Goal: Check status

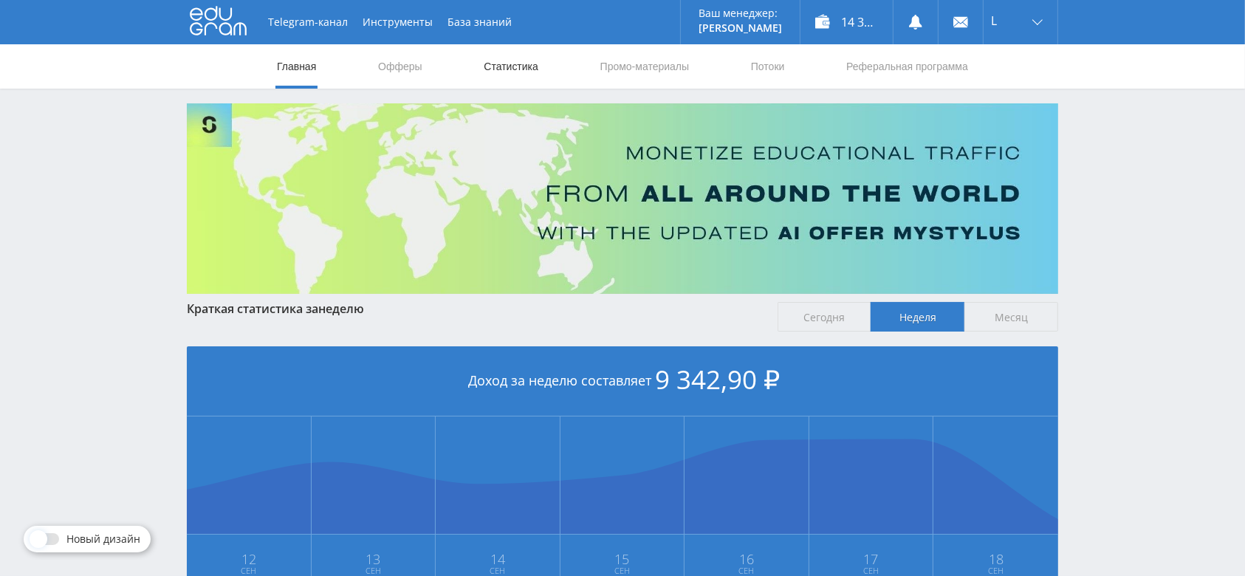
click at [507, 59] on link "Статистика" at bounding box center [511, 66] width 58 height 44
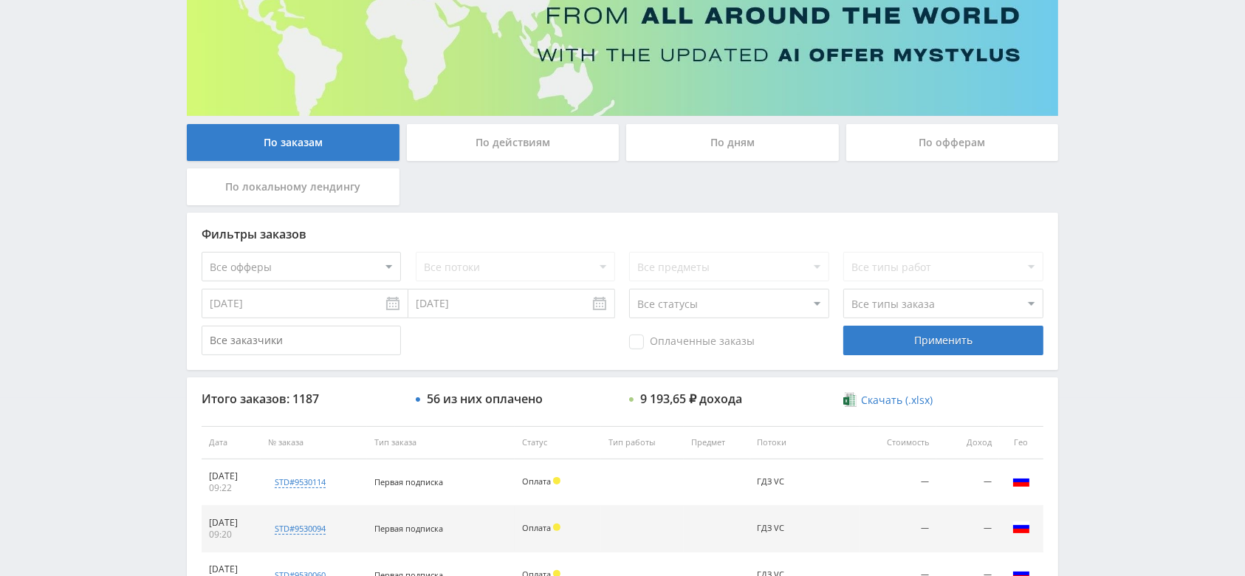
scroll to position [196, 0]
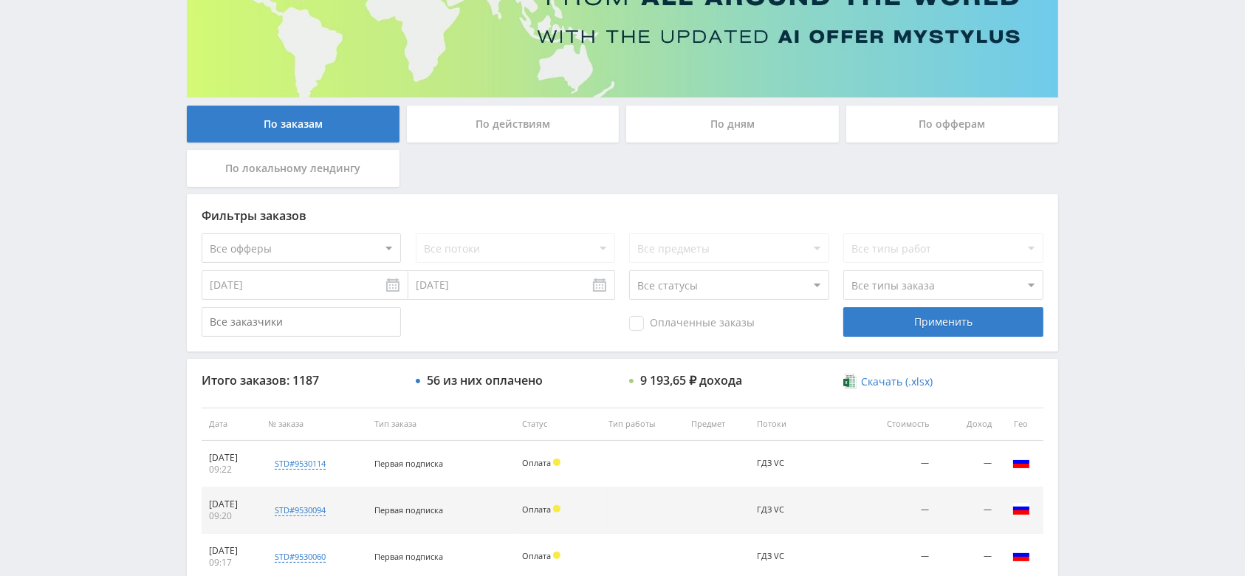
click at [707, 282] on select "Все статусы В аукционе В работе На гарантии Завершен Возврат Черновик" at bounding box center [728, 285] width 199 height 30
select select "3"
click at [629, 270] on select "Все статусы В аукционе В работе На гарантии Завершен Возврат Черновик" at bounding box center [728, 285] width 199 height 30
click at [886, 328] on div "Применить" at bounding box center [942, 322] width 199 height 30
click at [367, 254] on select "Все офферы MyStylus MyStylus - Revshare Кампус AI Studybay Автор24 Studybay Bra…" at bounding box center [301, 248] width 199 height 30
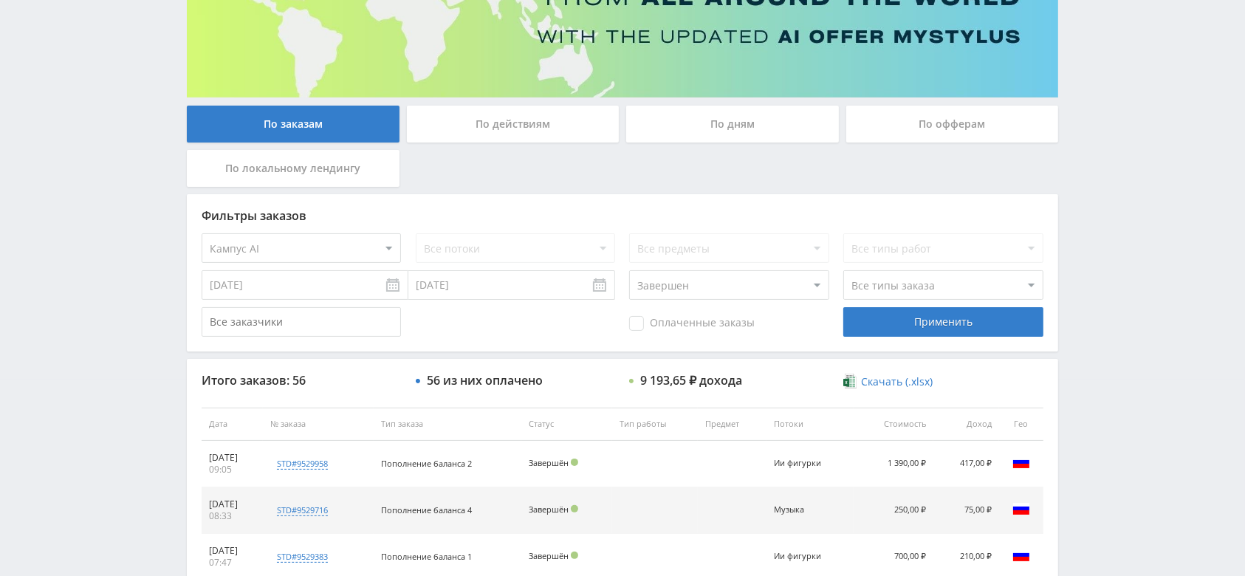
select select "340"
click at [714, 288] on select "Все статусы В аукционе В работе На гарантии Завершен Возврат Черновик" at bounding box center [728, 285] width 199 height 30
click at [917, 324] on div "Применить" at bounding box center [942, 322] width 199 height 30
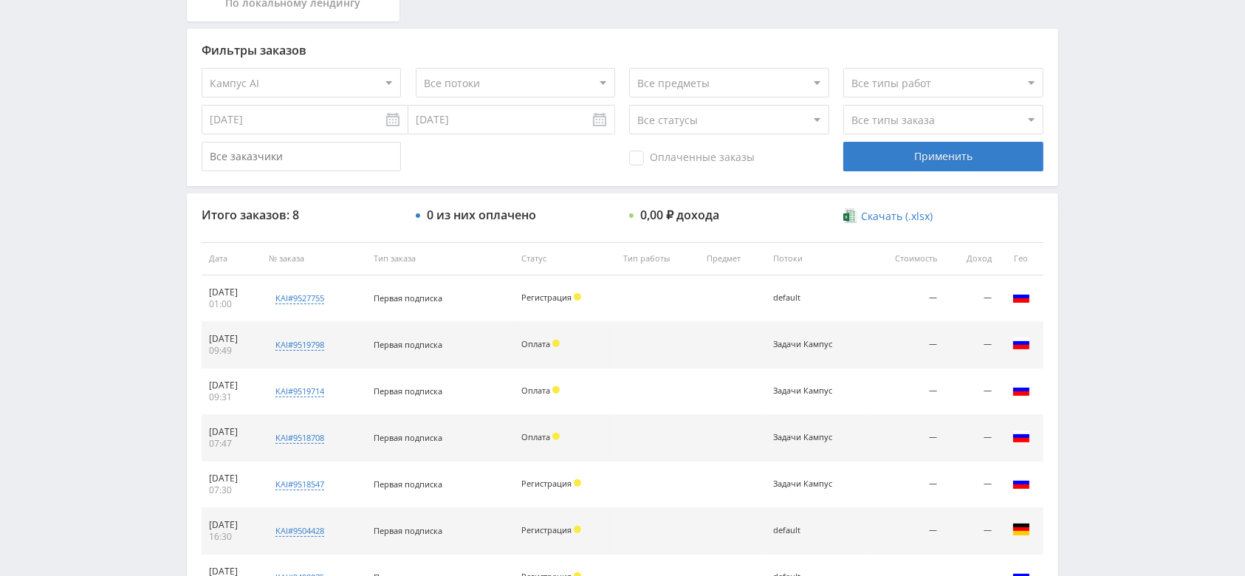
scroll to position [343, 0]
